Goal: Check status: Check status

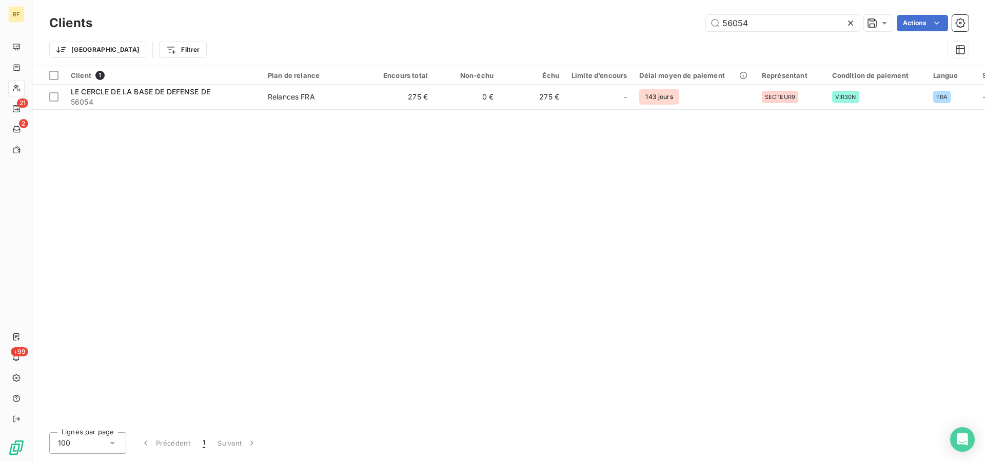
drag, startPoint x: 775, startPoint y: 23, endPoint x: 435, endPoint y: 23, distance: 340.2
click at [706, 23] on input "56054" at bounding box center [783, 23] width 154 height 16
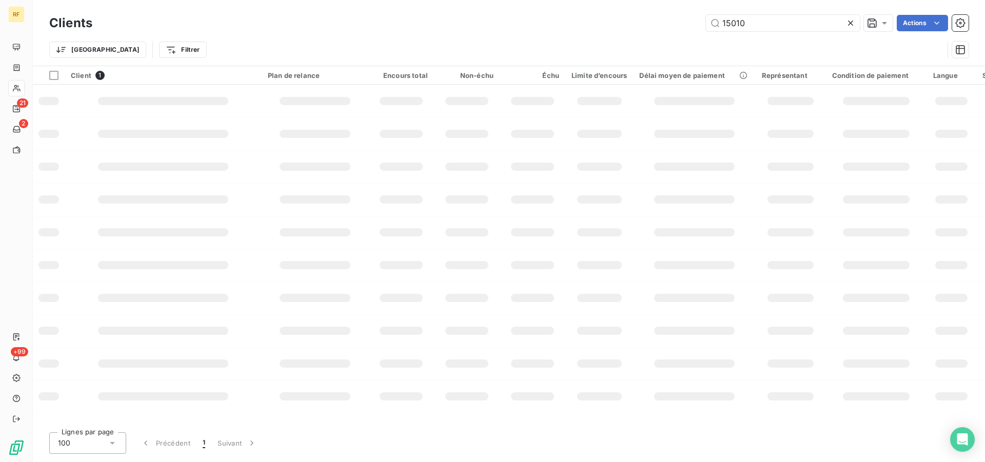
type input "15010"
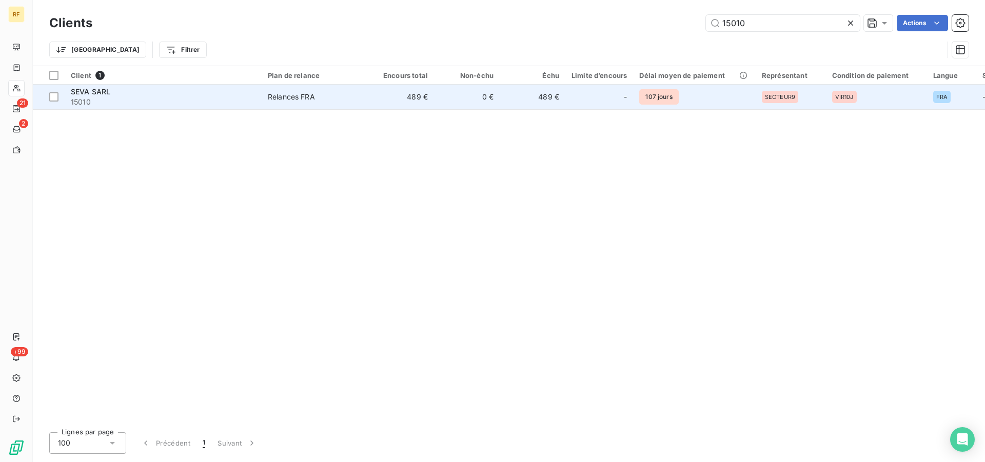
click at [425, 95] on td "489 €" at bounding box center [401, 97] width 66 height 25
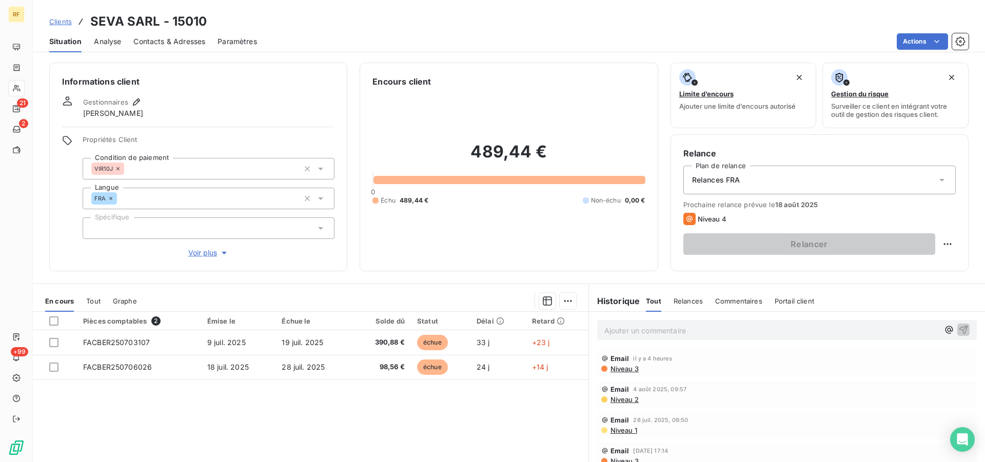
click at [710, 335] on p "Ajouter un commentaire ﻿" at bounding box center [771, 330] width 335 height 13
click at [733, 333] on p "[DATE] message client :" at bounding box center [771, 330] width 335 height 12
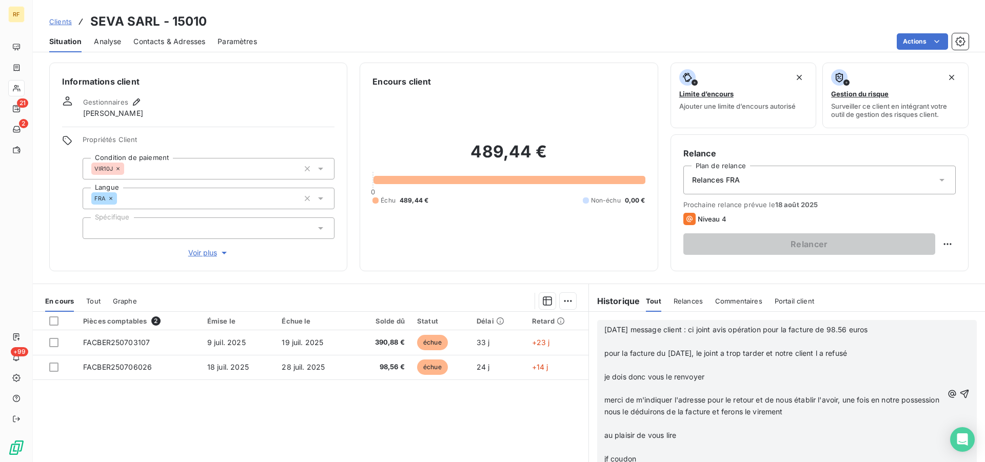
click at [894, 323] on div "[DATE] message client : ci joint avis opération pour la facture de 98.56 euros …" at bounding box center [787, 394] width 380 height 148
click at [894, 335] on p "[DATE] message client : ci joint avis opération pour la facture de 98.56 euros" at bounding box center [773, 330] width 339 height 12
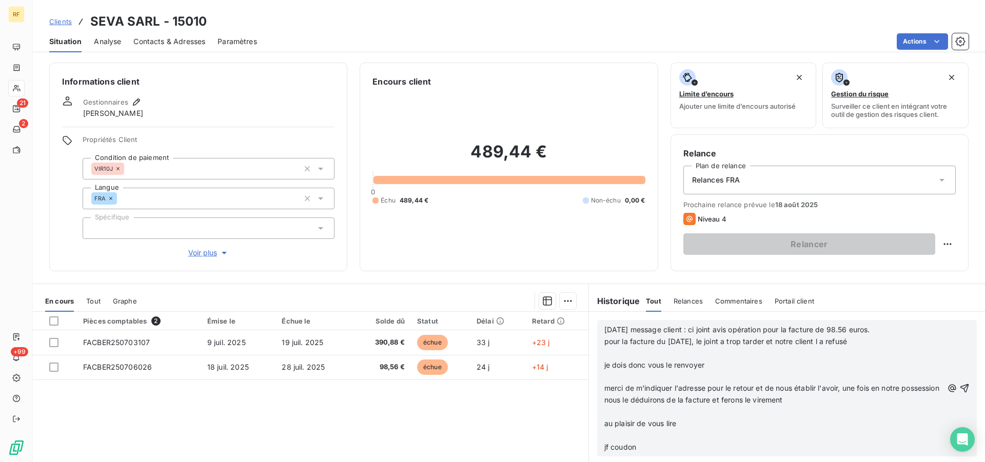
click at [885, 342] on p "pour la facture du [DATE], le joint a trop tarder et notre client l a refusé" at bounding box center [773, 342] width 339 height 12
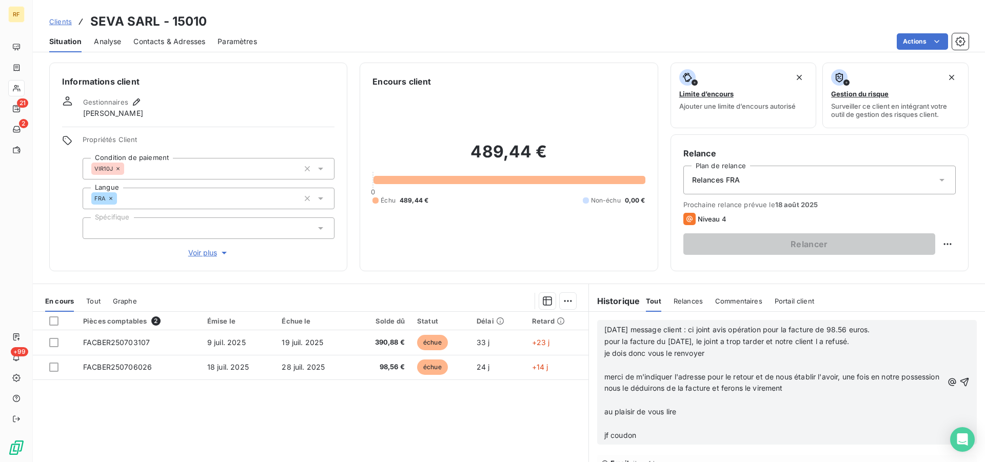
click at [693, 366] on p "﻿" at bounding box center [773, 366] width 339 height 12
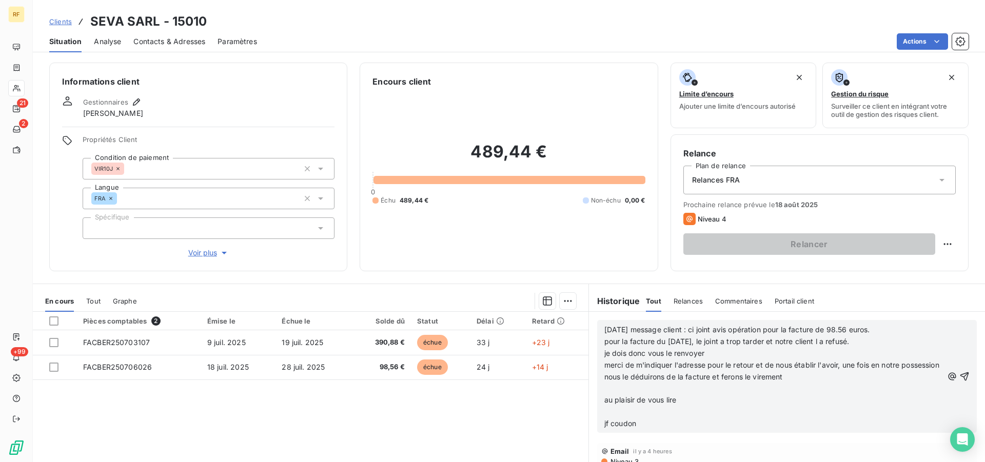
click at [653, 387] on p "﻿" at bounding box center [773, 389] width 339 height 12
click at [604, 388] on span "au plaisir de vous lire" at bounding box center [640, 388] width 72 height 9
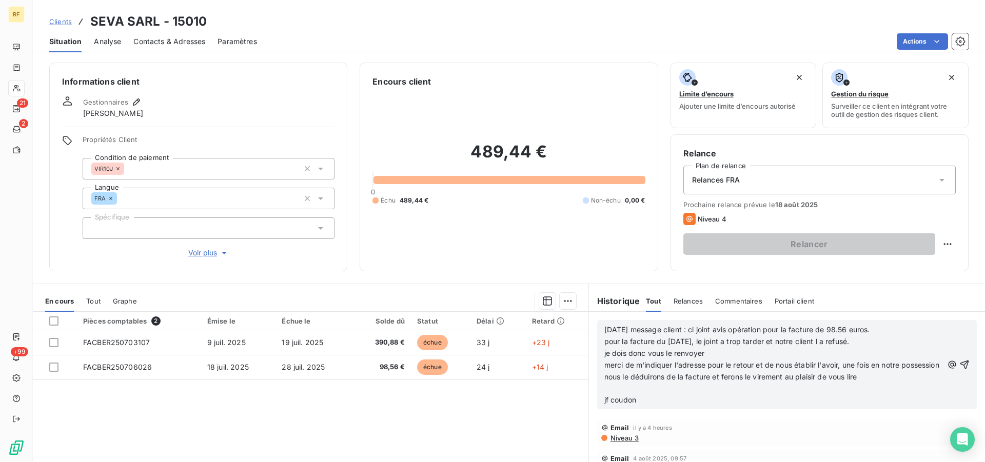
click at [619, 387] on p "﻿" at bounding box center [773, 389] width 339 height 12
click at [654, 393] on p "jf coudon" at bounding box center [773, 389] width 339 height 12
click at [960, 359] on icon "button" at bounding box center [964, 359] width 9 height 9
